Goal: Check status: Check status

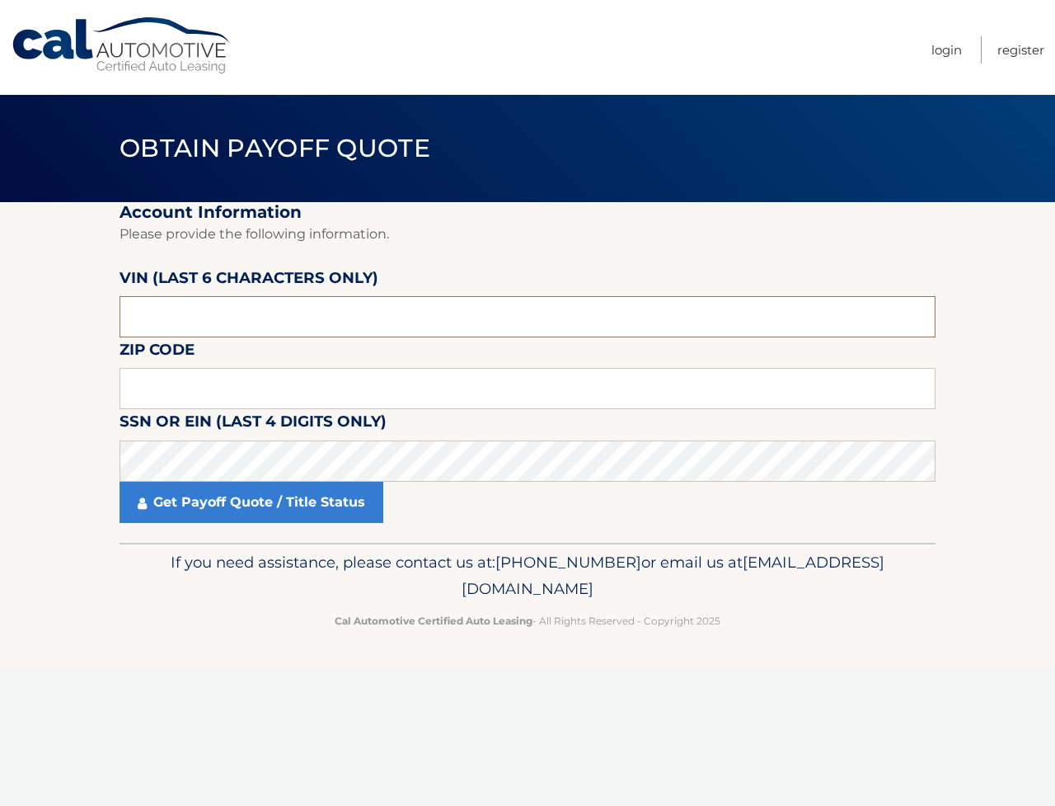
click at [251, 330] on input "text" at bounding box center [528, 316] width 816 height 41
type input "593074"
click at [225, 406] on input "text" at bounding box center [528, 388] width 816 height 41
type input "11704"
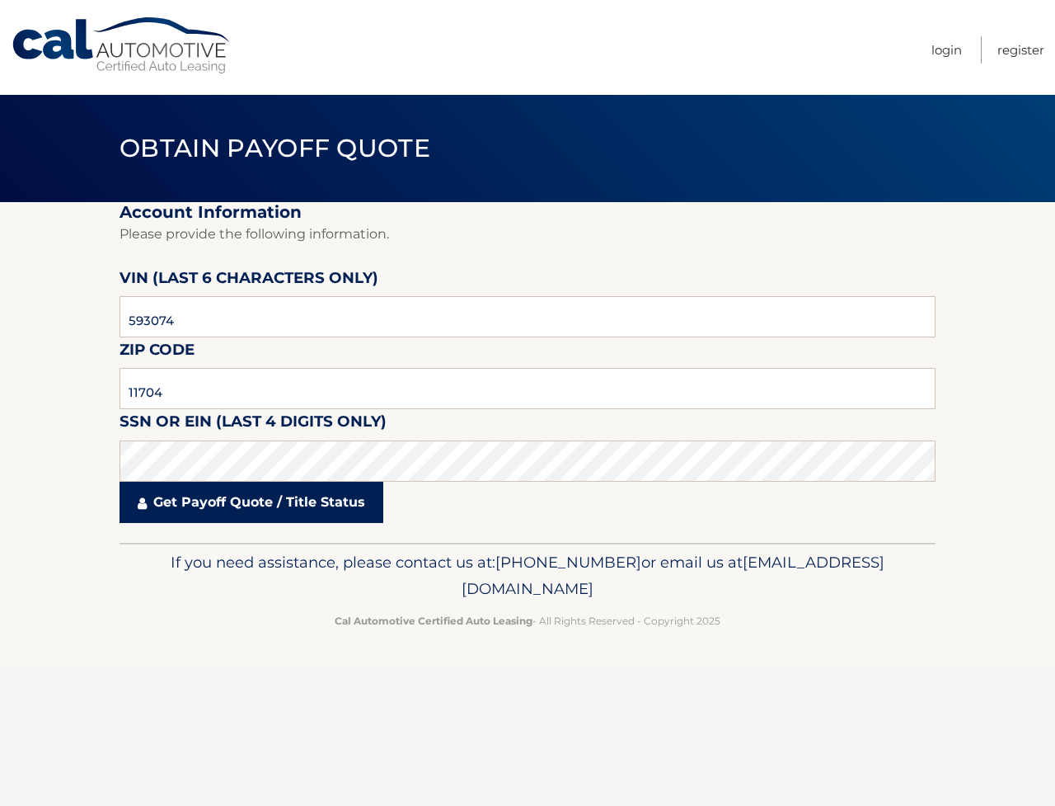
click at [228, 523] on link "Get Payoff Quote / Title Status" at bounding box center [252, 502] width 264 height 41
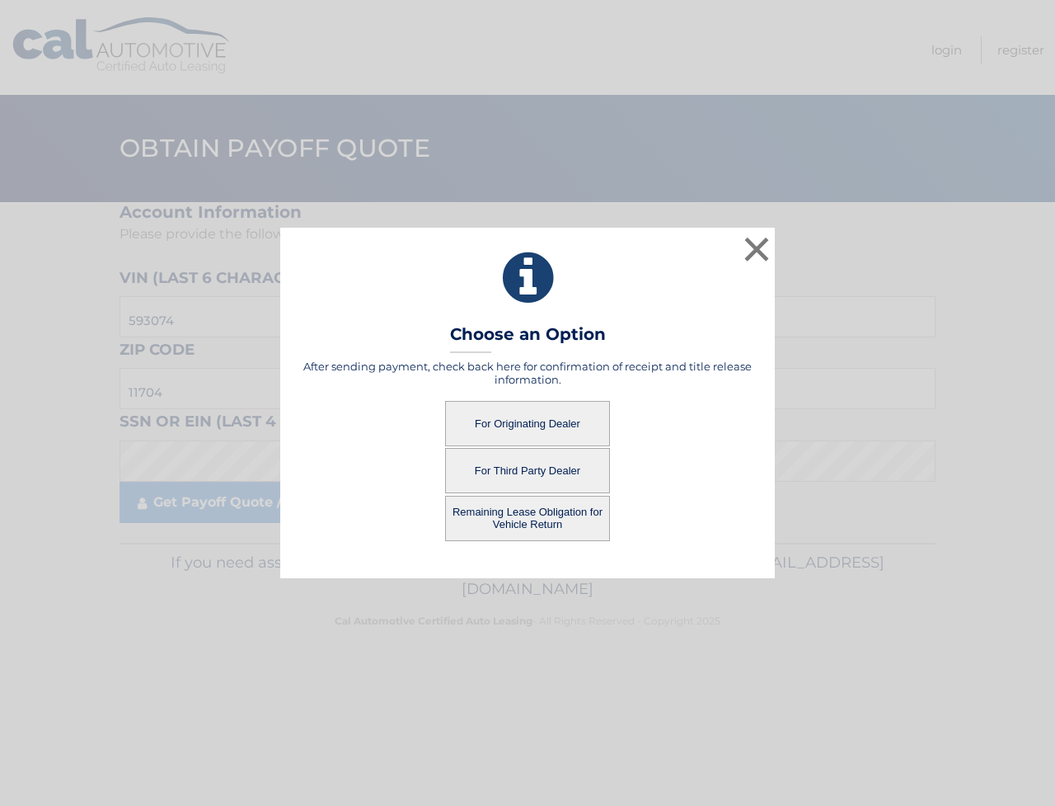
click at [591, 419] on button "For Originating Dealer" at bounding box center [527, 423] width 165 height 45
click at [519, 421] on button "For Originating Dealer" at bounding box center [527, 423] width 165 height 45
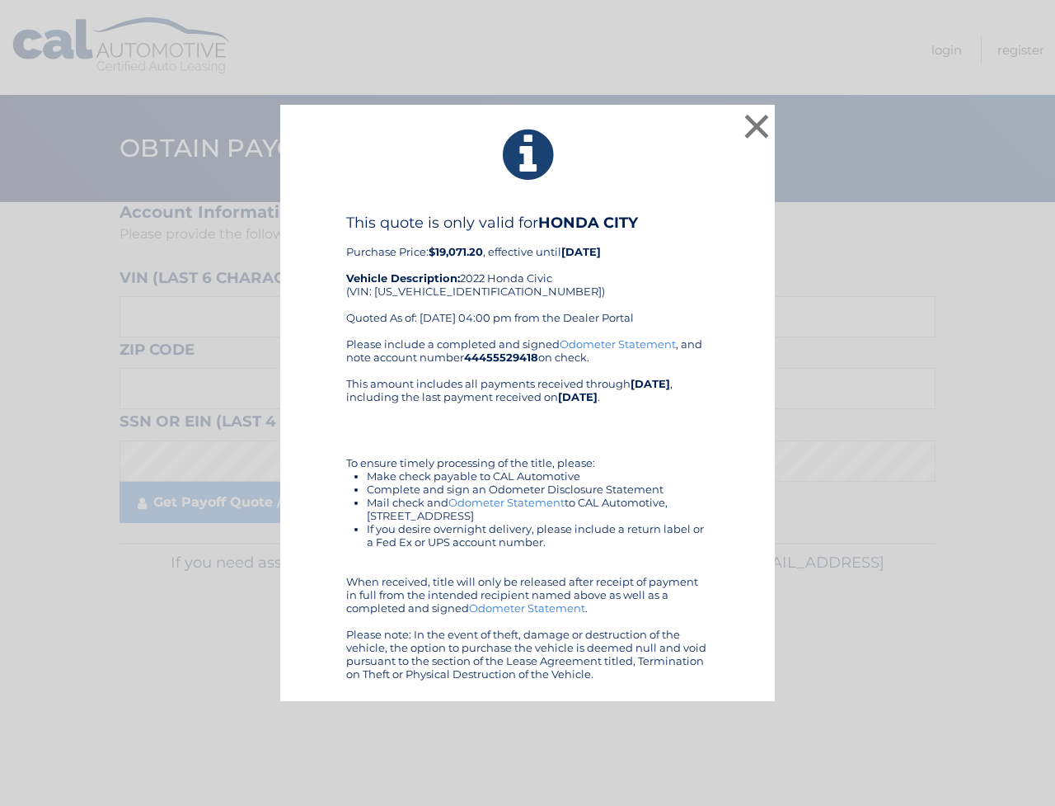
click at [441, 296] on div "This quote is only valid for HONDA CITY Purchase Price: $19,071.20 , effective …" at bounding box center [527, 276] width 363 height 124
copy div "[US_VEHICLE_IDENTIFICATION_NUMBER]"
drag, startPoint x: 928, startPoint y: 27, endPoint x: 900, endPoint y: 46, distance: 33.8
click at [923, 33] on div "× This quote is only valid for HONDA CITY Purchase Price: $19,071.20 , effectiv…" at bounding box center [527, 403] width 1055 height 806
